Goal: Task Accomplishment & Management: Complete application form

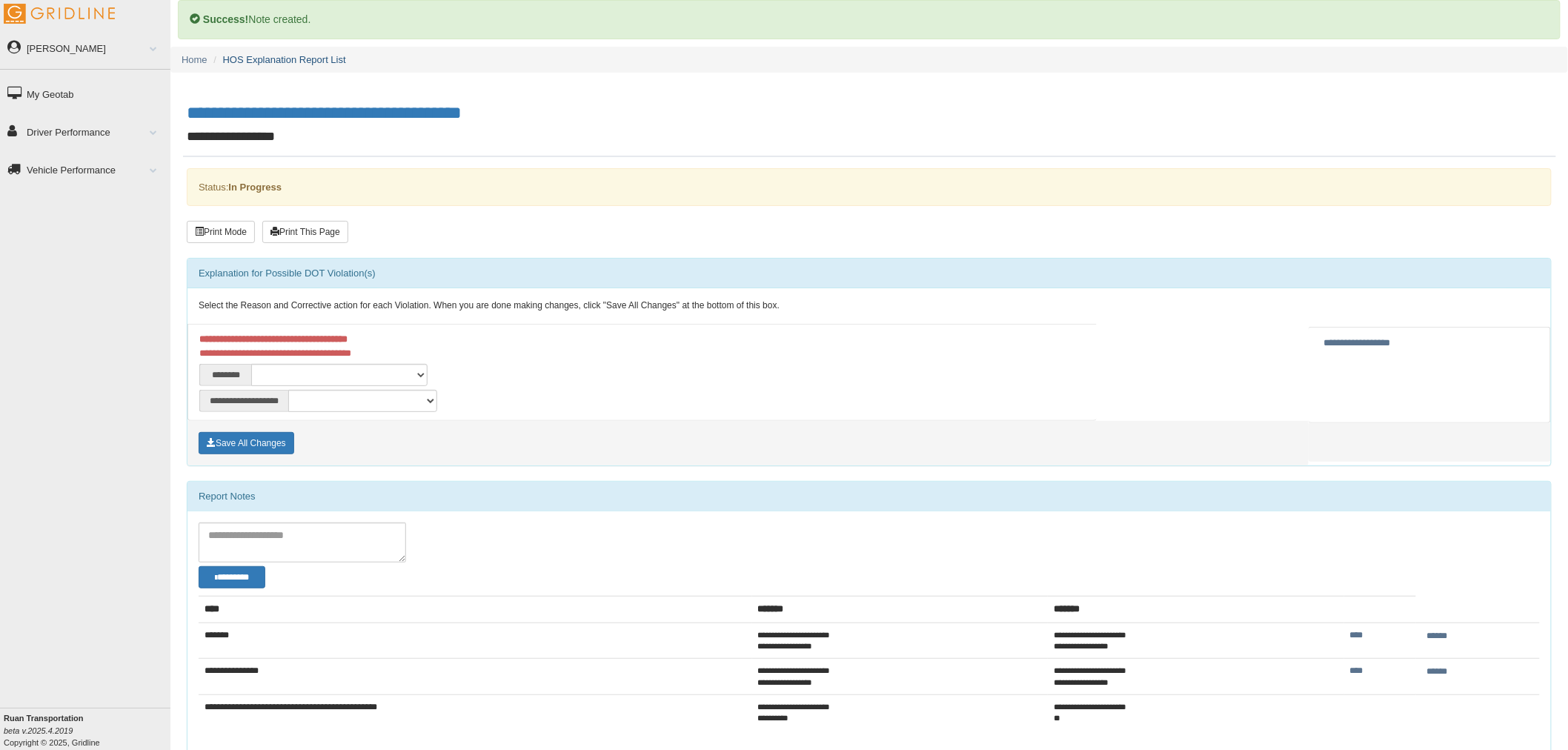
click at [281, 57] on link "HOS Explanation Report List" at bounding box center [284, 60] width 123 height 11
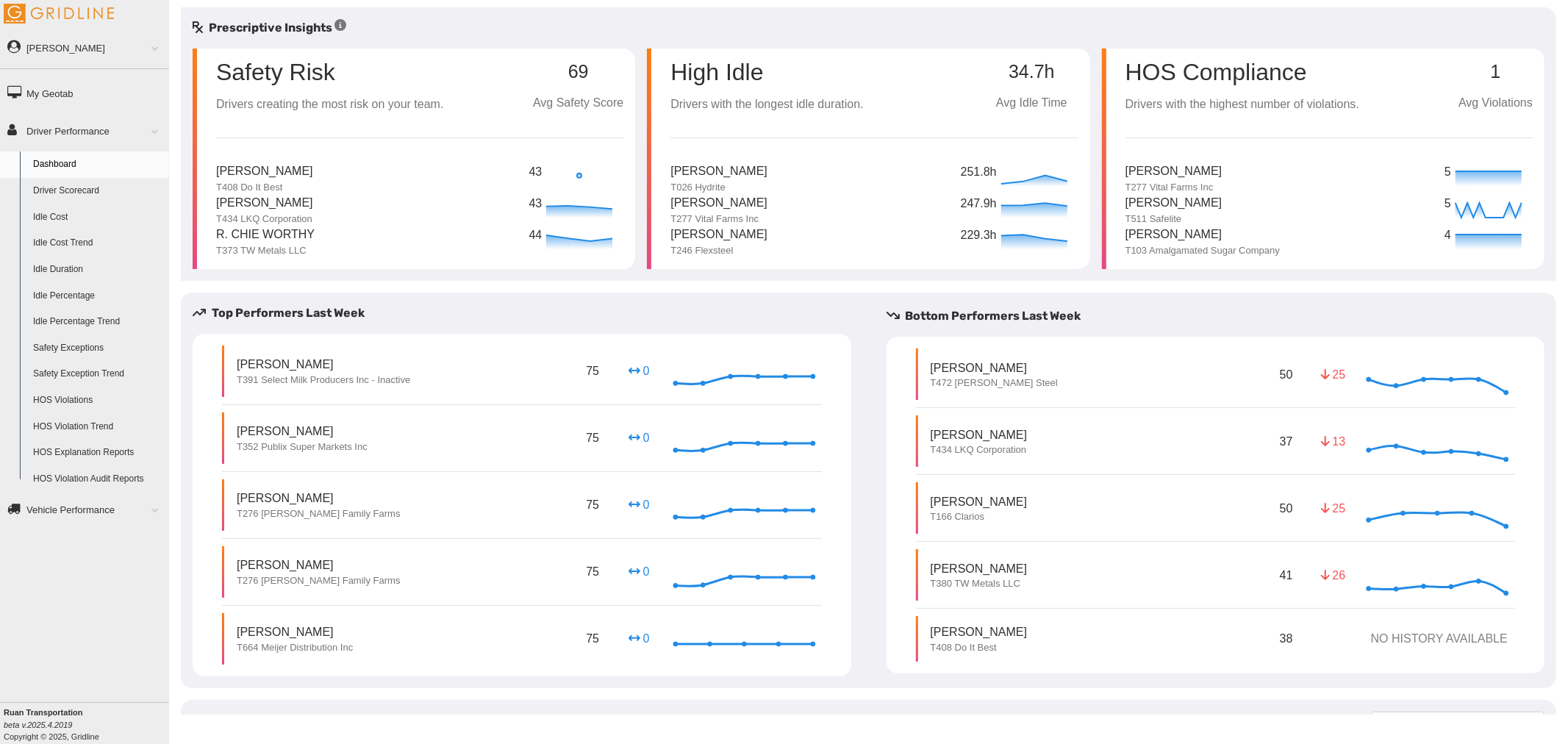
click at [88, 449] on link "HOS Explanation Reports" at bounding box center [98, 452] width 143 height 27
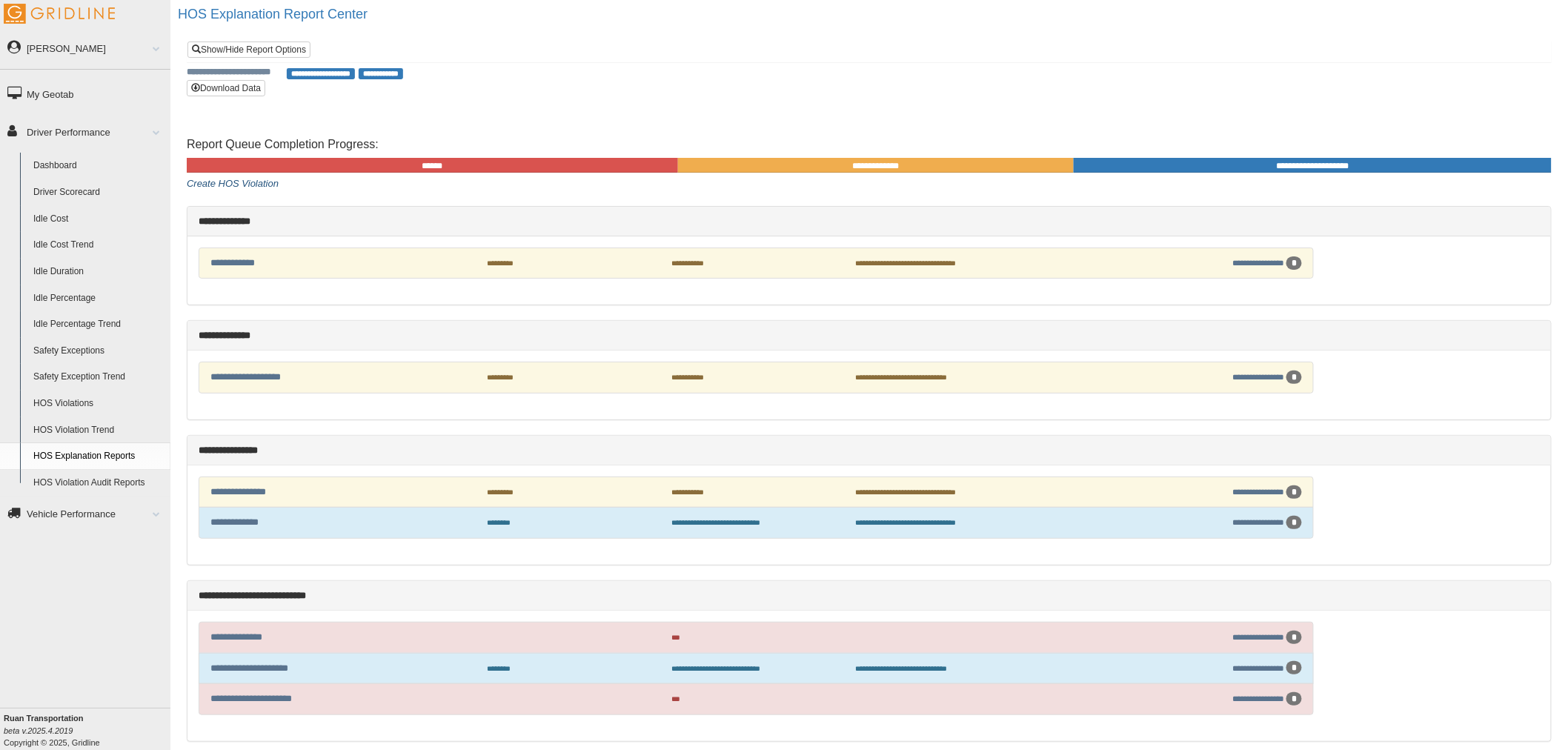
click at [254, 182] on link "Create HOS Violation" at bounding box center [233, 184] width 92 height 11
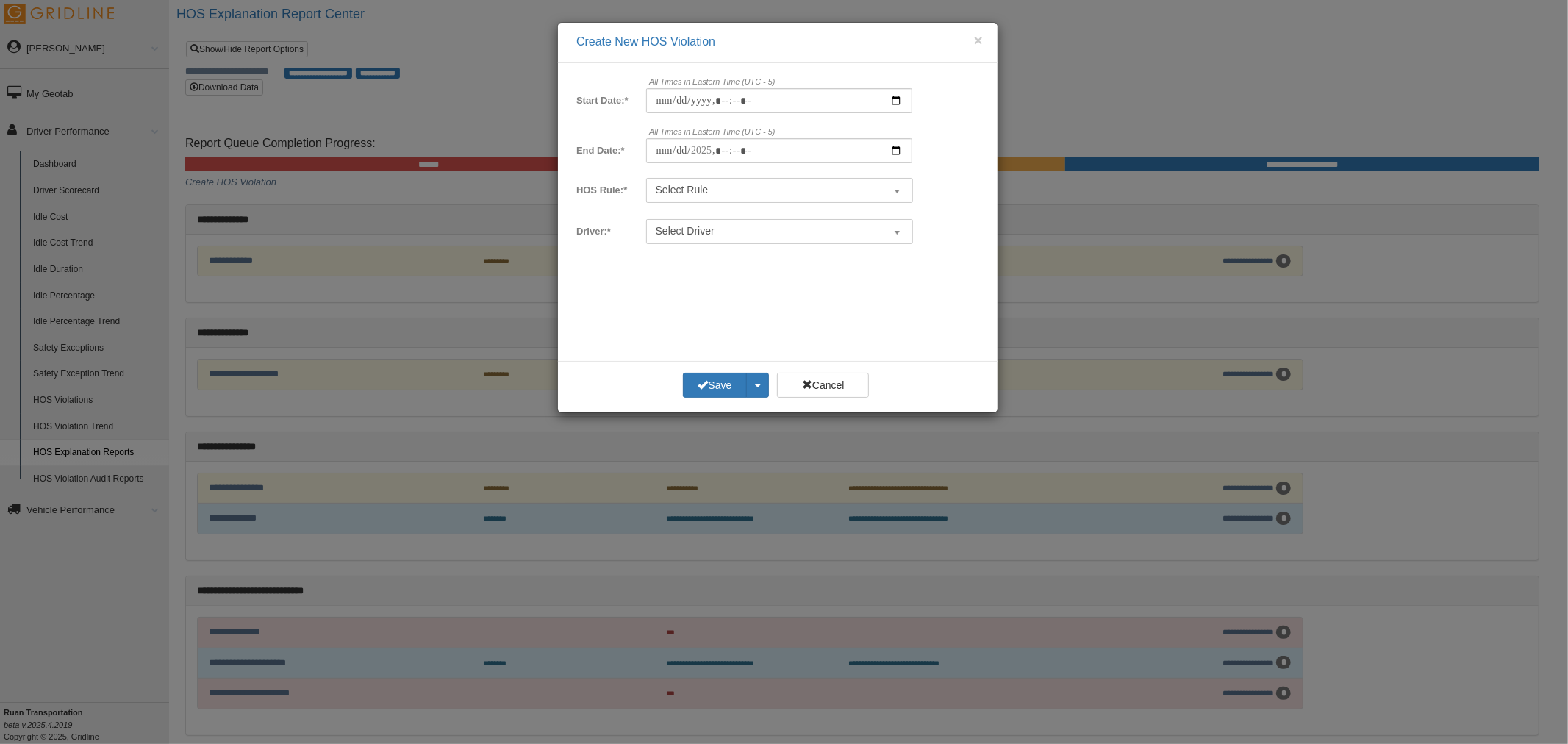
click at [688, 226] on span "Select Driver" at bounding box center [770, 232] width 229 height 15
type input "*"
type input "*******"
click at [838, 385] on button "Cancel" at bounding box center [823, 384] width 92 height 25
